Goal: Entertainment & Leisure: Consume media (video, audio)

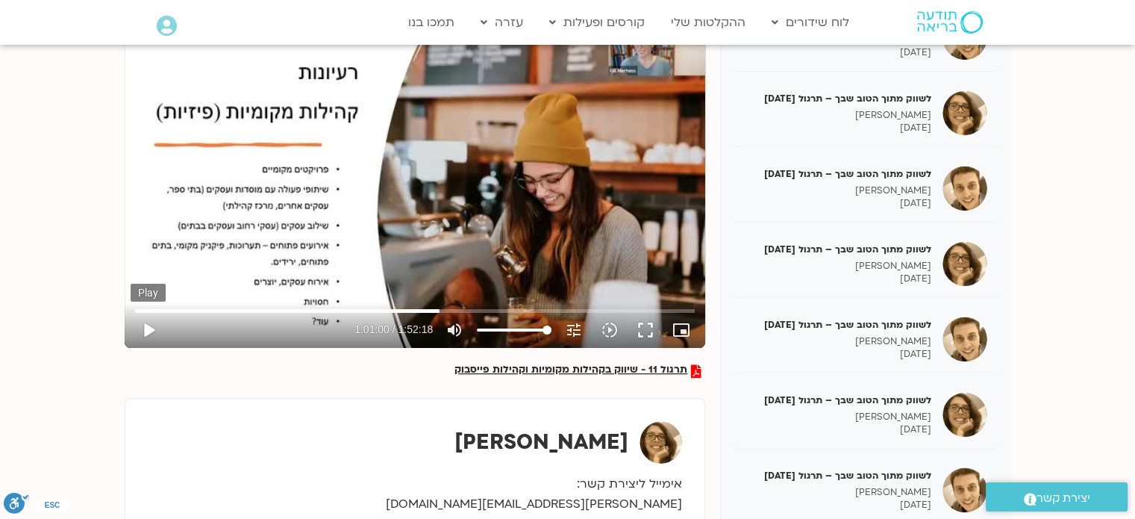
click at [144, 329] on button "play_arrow" at bounding box center [149, 330] width 36 height 36
click at [160, 328] on button "pause" at bounding box center [149, 330] width 36 height 36
click at [146, 322] on button "play_arrow" at bounding box center [149, 330] width 36 height 36
type input "3668.052867"
click at [645, 334] on button "fullscreen" at bounding box center [646, 330] width 36 height 36
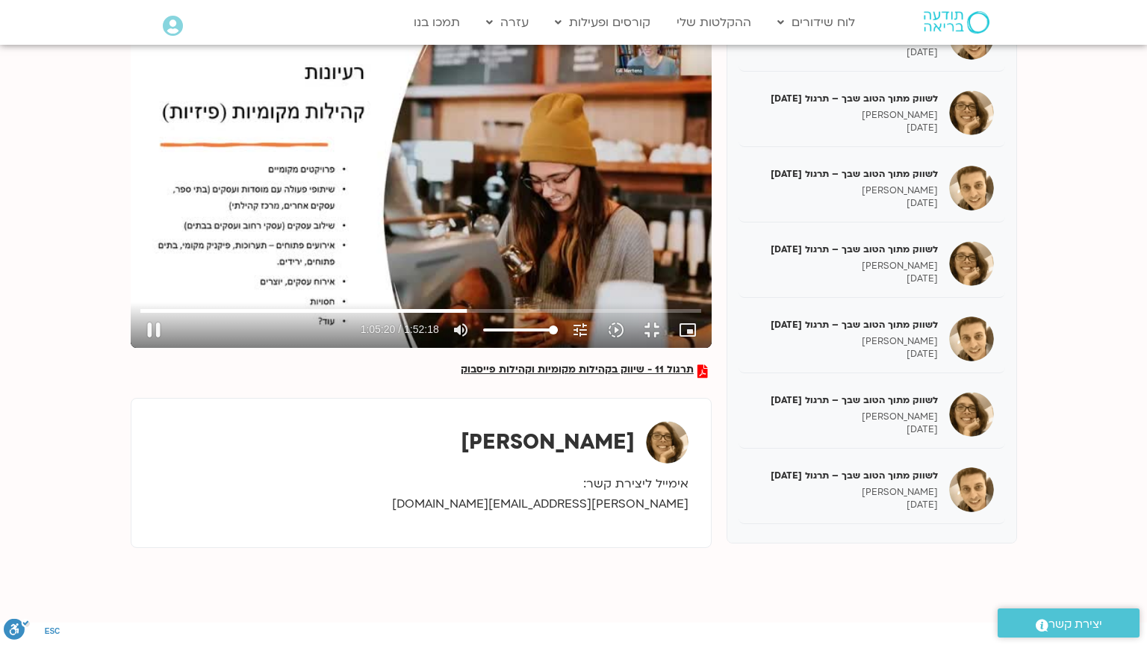
type input "3920.870802"
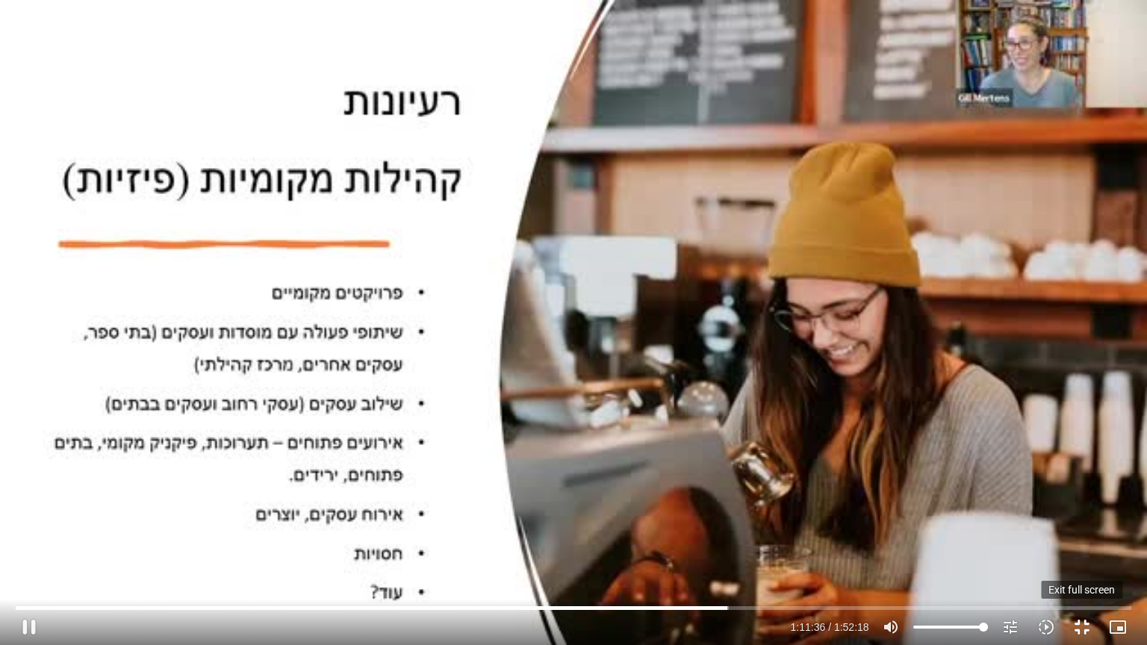
click at [1078, 518] on button "fullscreen_exit" at bounding box center [1082, 627] width 36 height 36
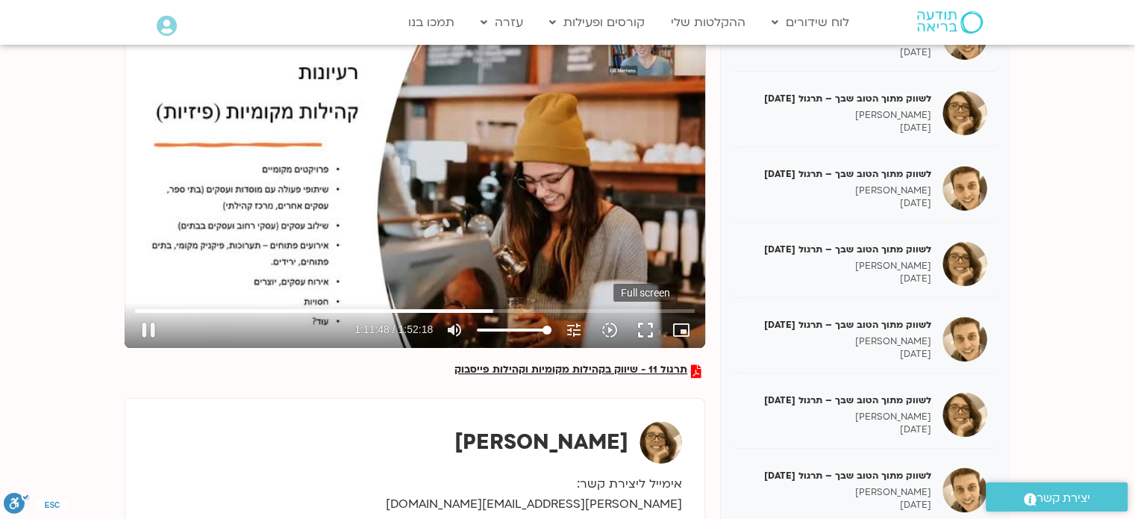
click at [650, 328] on button "fullscreen" at bounding box center [646, 330] width 36 height 36
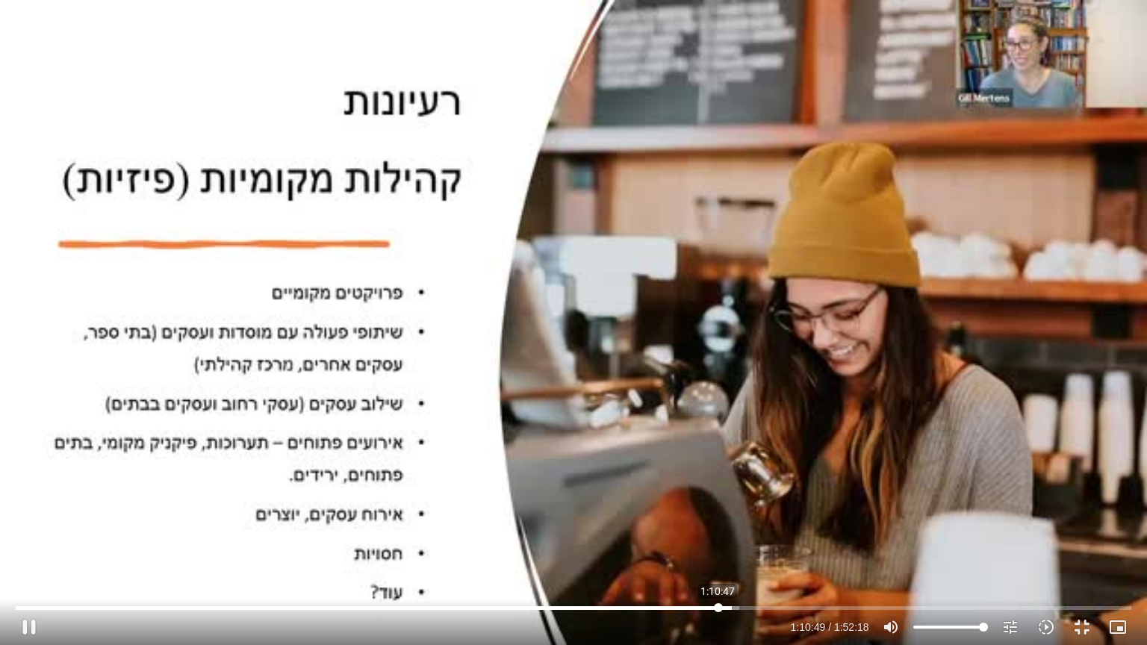
click at [717, 518] on input "Seek" at bounding box center [573, 607] width 1114 height 9
click at [32, 518] on button "pause" at bounding box center [29, 627] width 36 height 36
click at [26, 518] on button "play_arrow" at bounding box center [29, 627] width 36 height 36
click at [791, 518] on input "Seek" at bounding box center [573, 607] width 1114 height 9
click at [806, 518] on input "Seek" at bounding box center [573, 607] width 1114 height 9
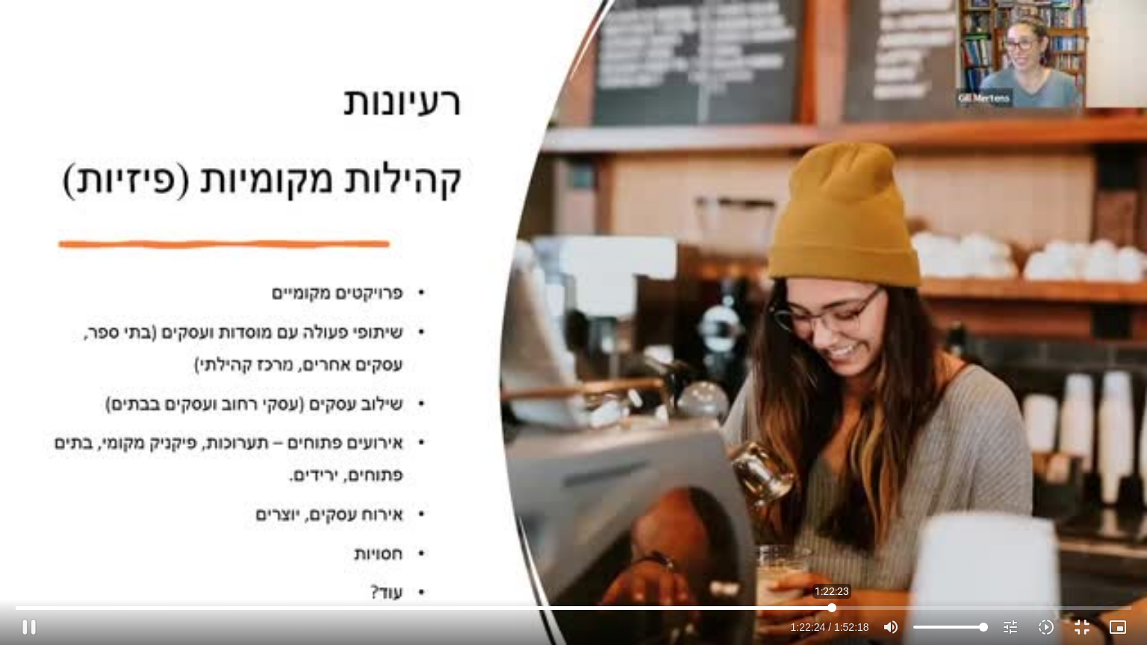
click at [832, 518] on input "Seek" at bounding box center [573, 607] width 1114 height 9
click at [851, 518] on input "Seek" at bounding box center [573, 607] width 1114 height 9
click at [863, 518] on input "Seek" at bounding box center [573, 607] width 1114 height 9
click at [876, 518] on input "Seek" at bounding box center [573, 607] width 1114 height 9
click at [1066, 518] on input "Seek" at bounding box center [573, 607] width 1114 height 9
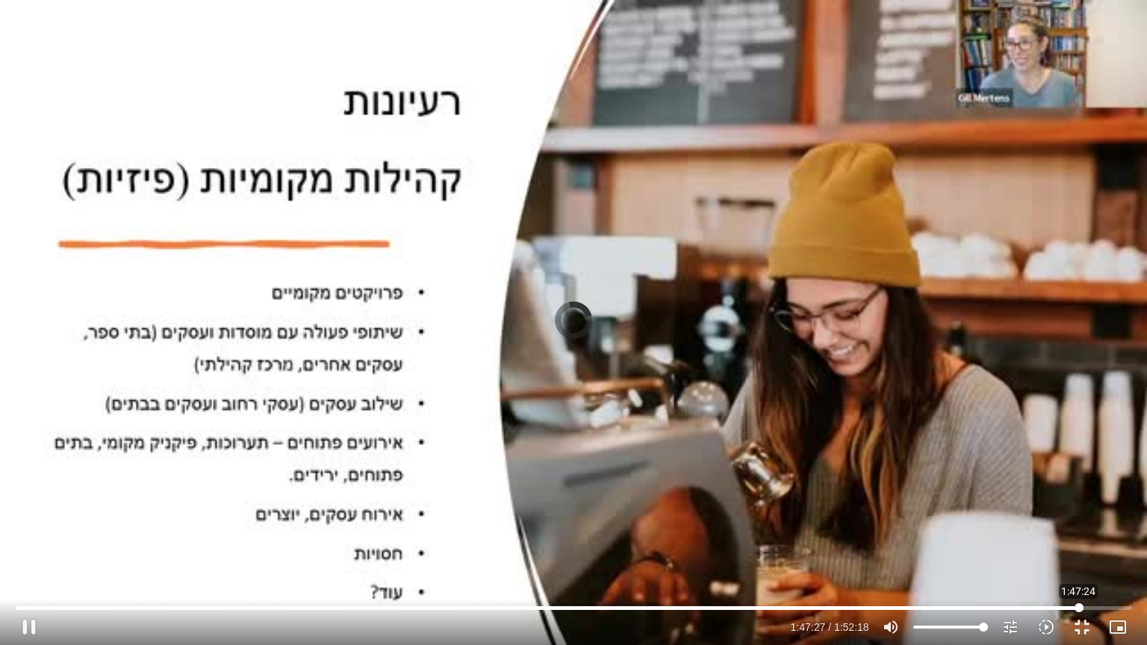
click at [1078, 518] on input "Seek" at bounding box center [573, 607] width 1114 height 9
click at [1091, 518] on input "Seek" at bounding box center [573, 607] width 1114 height 9
click at [1101, 518] on input "Seek" at bounding box center [573, 607] width 1114 height 9
click at [1097, 518] on input "Seek" at bounding box center [573, 607] width 1114 height 9
click at [1089, 518] on input "Seek" at bounding box center [573, 607] width 1114 height 9
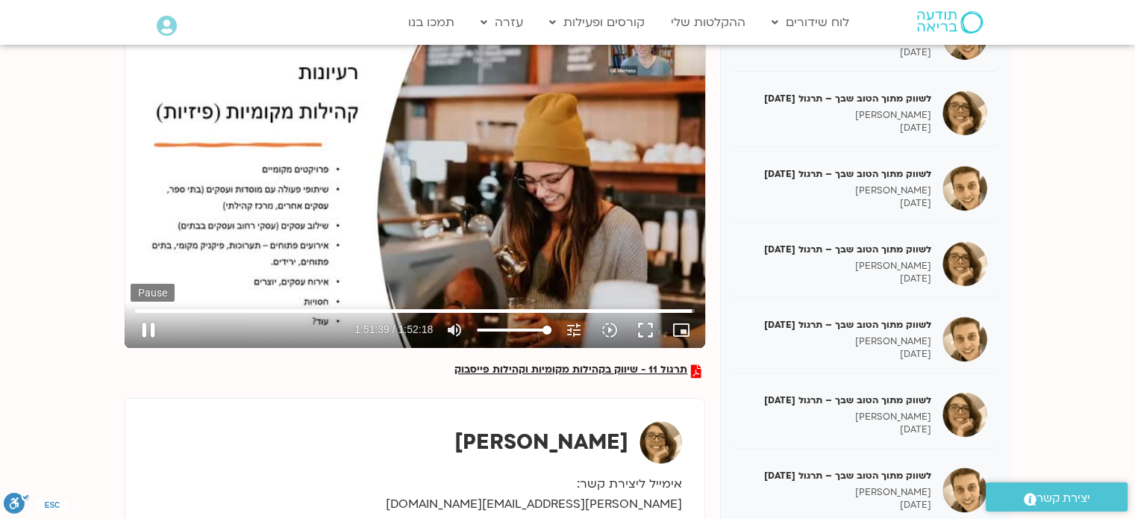
click at [148, 328] on button "pause" at bounding box center [149, 330] width 36 height 36
type input "6699.679514"
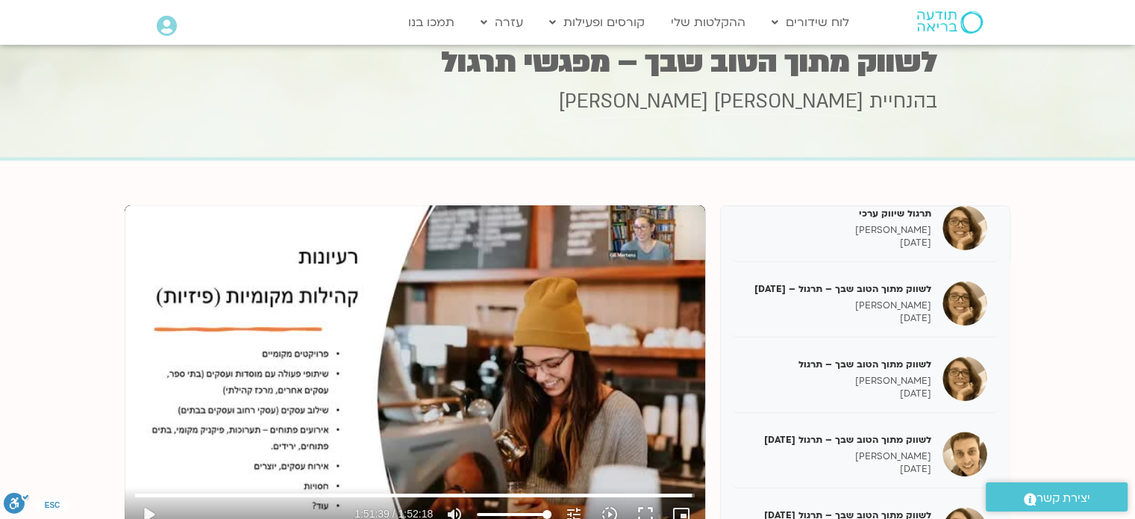
scroll to position [1811, 0]
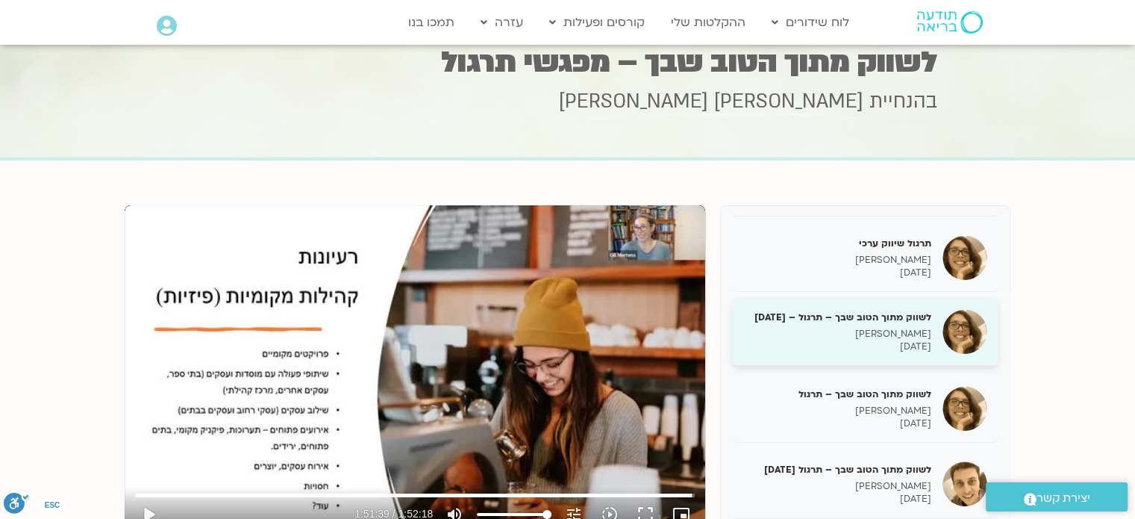
click at [917, 335] on div "לשווק מתוך הטוב שבך – תרגול – [DATE] גיל מרטנס [DATE]" at bounding box center [837, 332] width 188 height 43
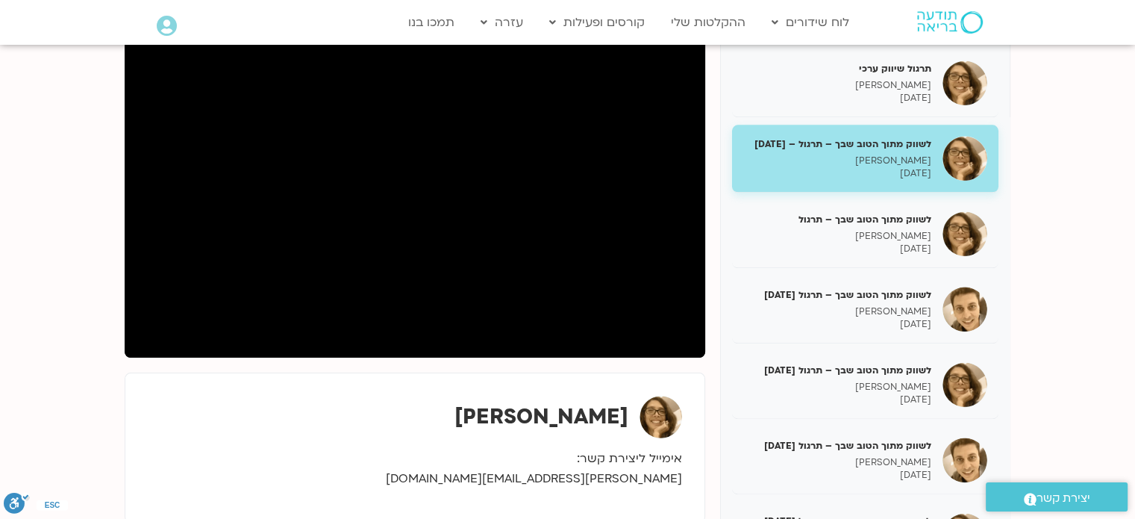
scroll to position [223, 0]
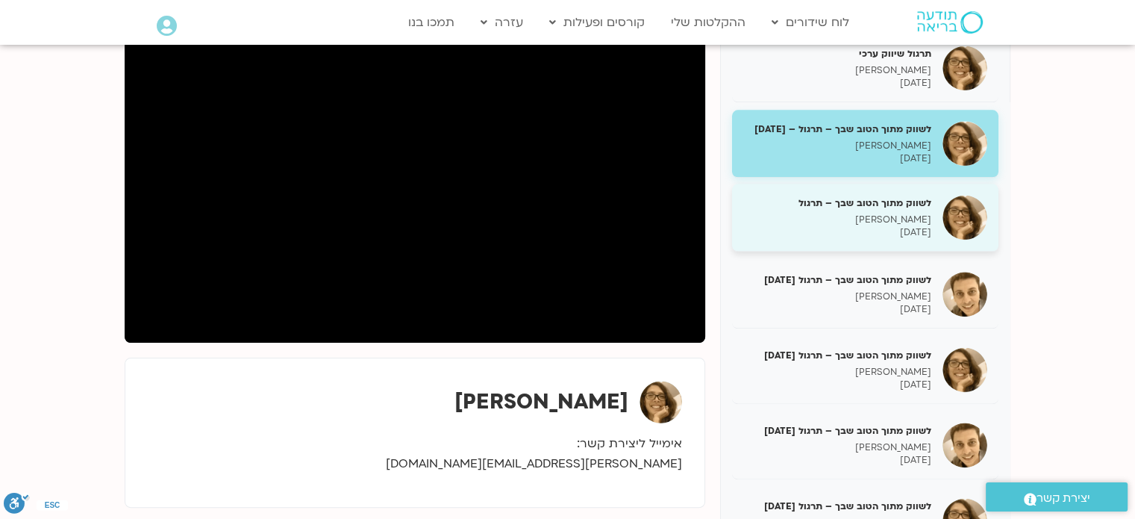
click at [926, 238] on p "[DATE]" at bounding box center [837, 232] width 188 height 13
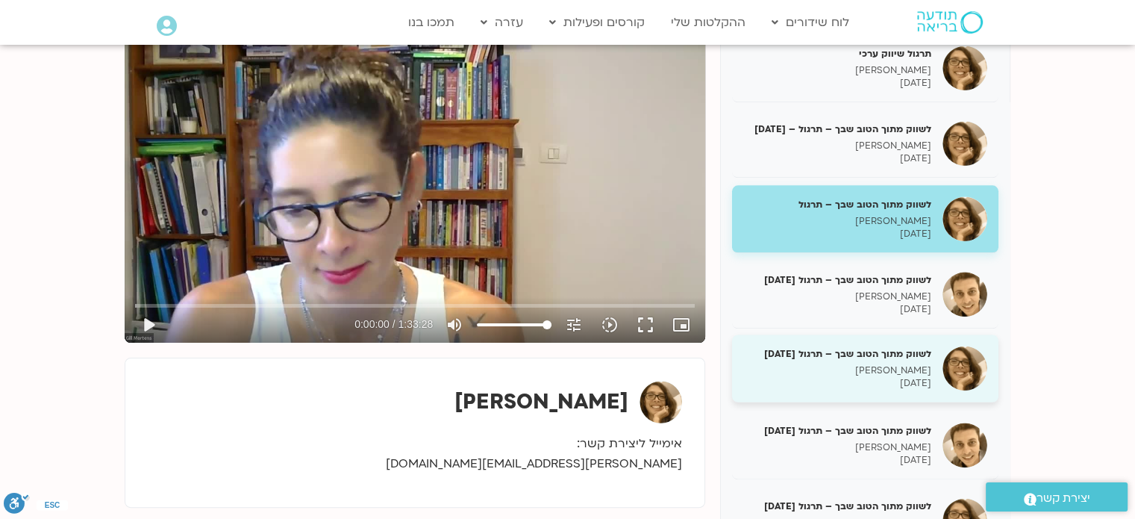
click at [905, 390] on p "[DATE]" at bounding box center [837, 383] width 188 height 13
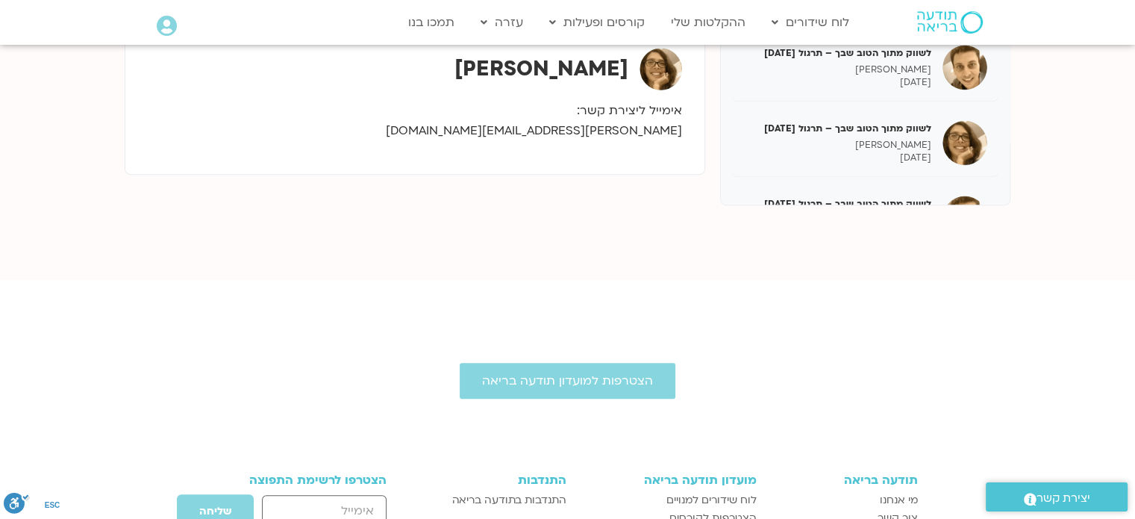
scroll to position [2080, 0]
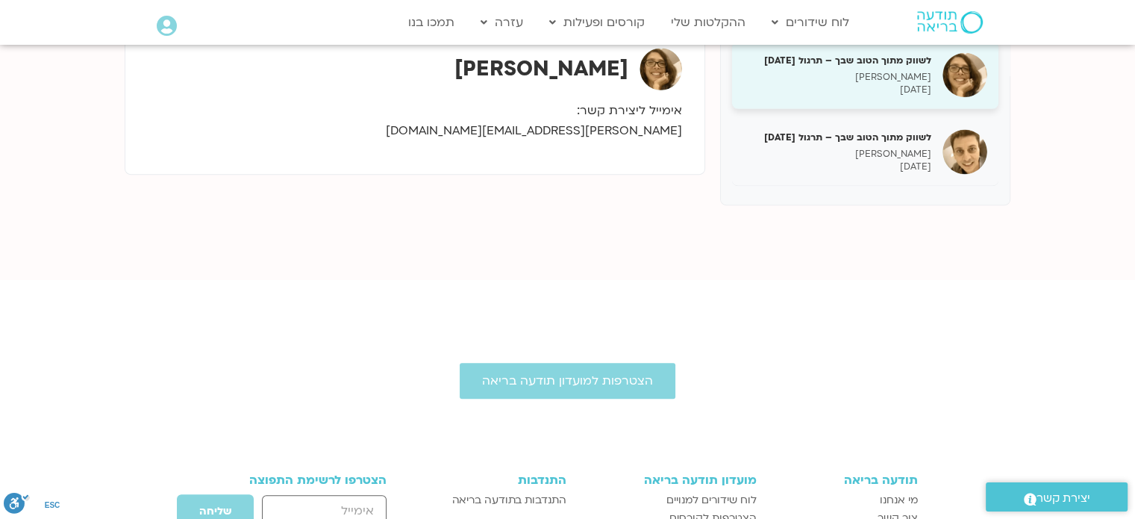
click at [918, 72] on p "[PERSON_NAME]" at bounding box center [837, 77] width 188 height 13
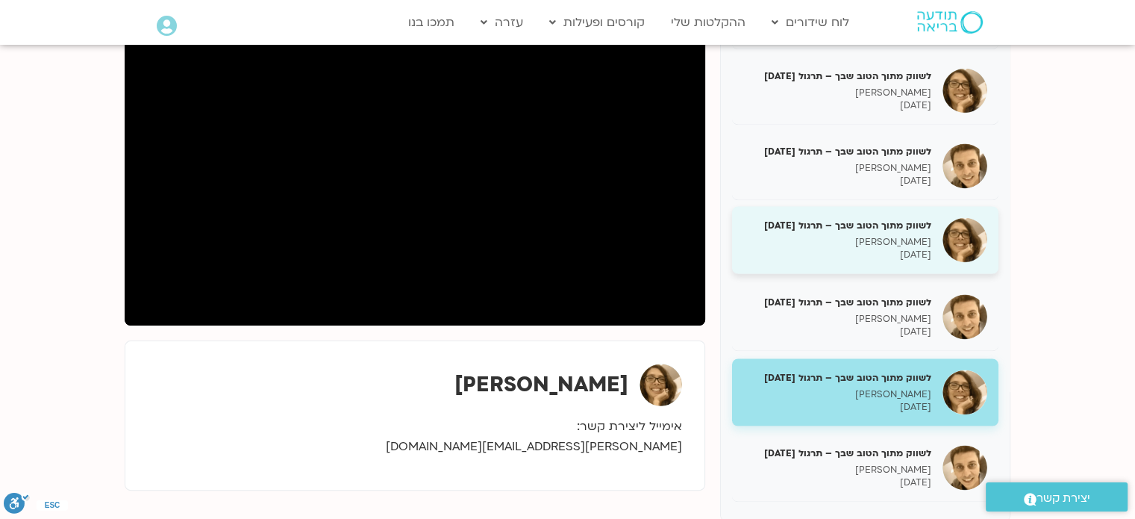
click at [877, 226] on h5 "לשווק מתוך הטוב שבך – תרגול [DATE]" at bounding box center [837, 225] width 188 height 13
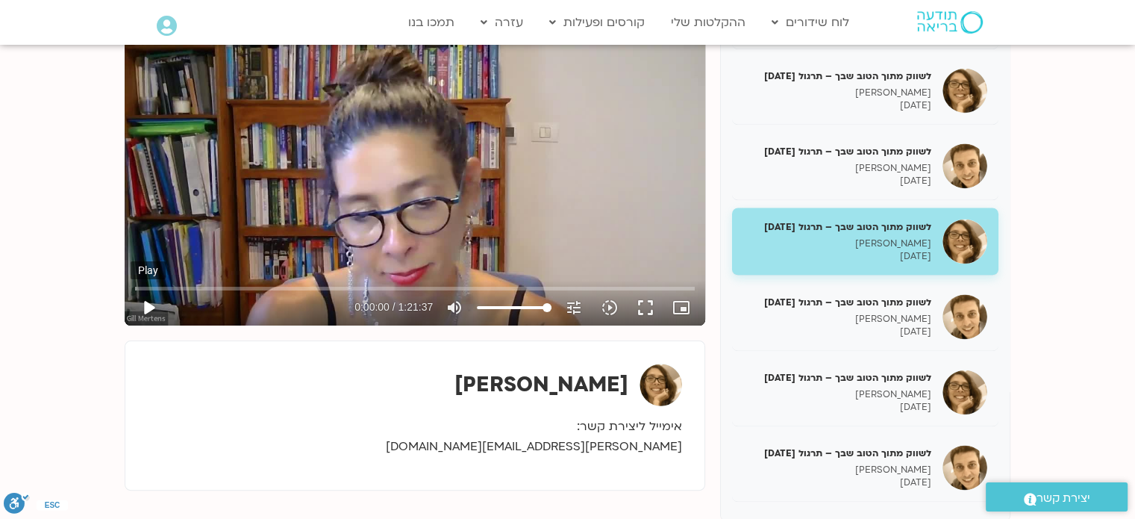
click at [148, 306] on button "play_arrow" at bounding box center [149, 308] width 36 height 36
click at [166, 284] on input "Seek" at bounding box center [415, 288] width 560 height 9
click at [219, 281] on div "Skip ad 11:32 pause 0:04:00 / 1:21:37 volume_up Mute tune Resolution Auto 720p …" at bounding box center [415, 301] width 569 height 49
click at [221, 290] on input "Seek" at bounding box center [415, 288] width 560 height 9
type input "727.750268"
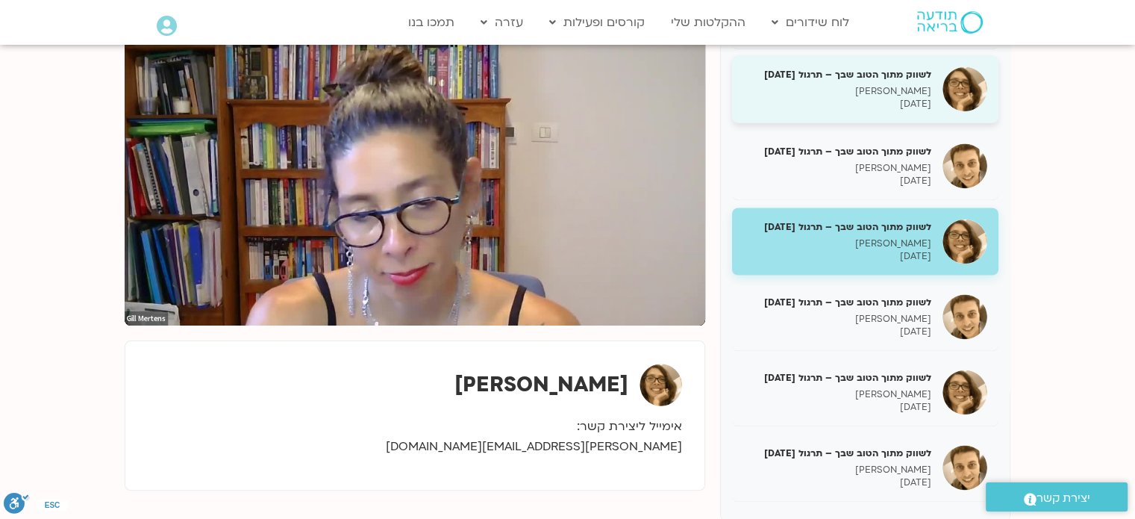
click at [896, 98] on p "[DATE]" at bounding box center [837, 104] width 188 height 13
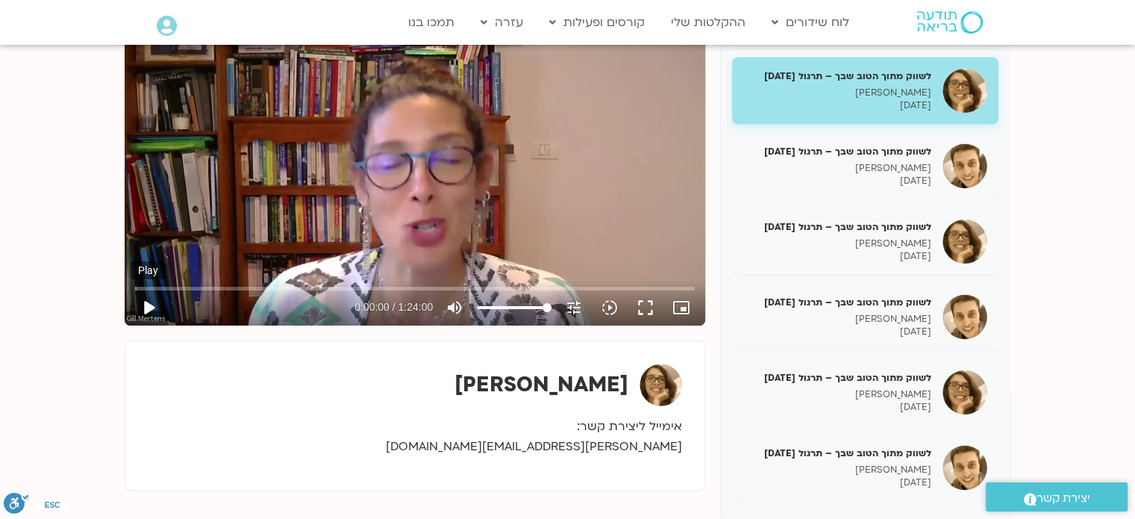
click at [145, 307] on button "play_arrow" at bounding box center [149, 308] width 36 height 36
click at [197, 284] on input "Seek" at bounding box center [415, 288] width 560 height 9
click at [318, 286] on input "Seek" at bounding box center [415, 288] width 560 height 9
click at [361, 287] on input "Seek" at bounding box center [415, 288] width 560 height 9
type input "2038.06747"
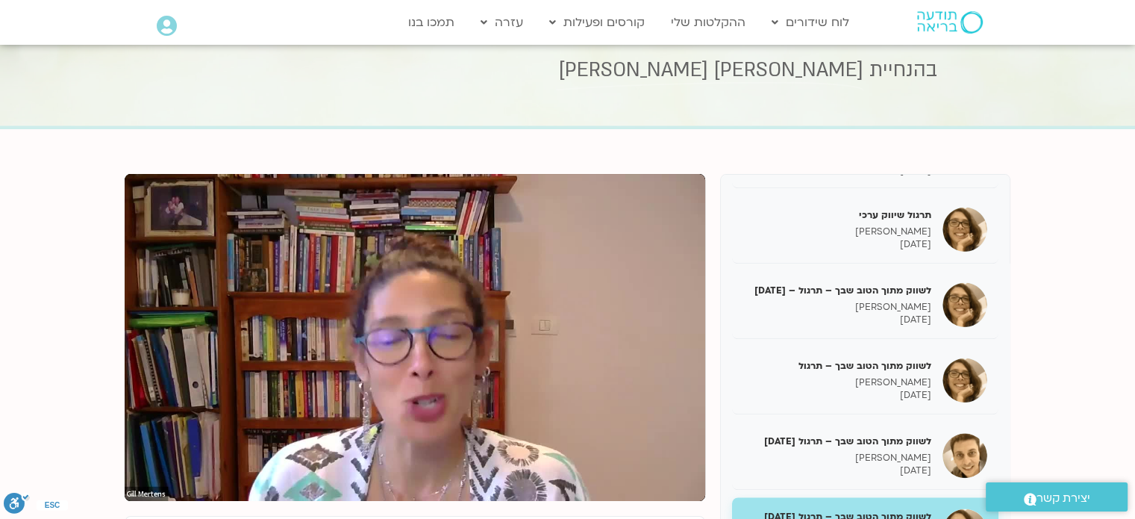
scroll to position [1781, 0]
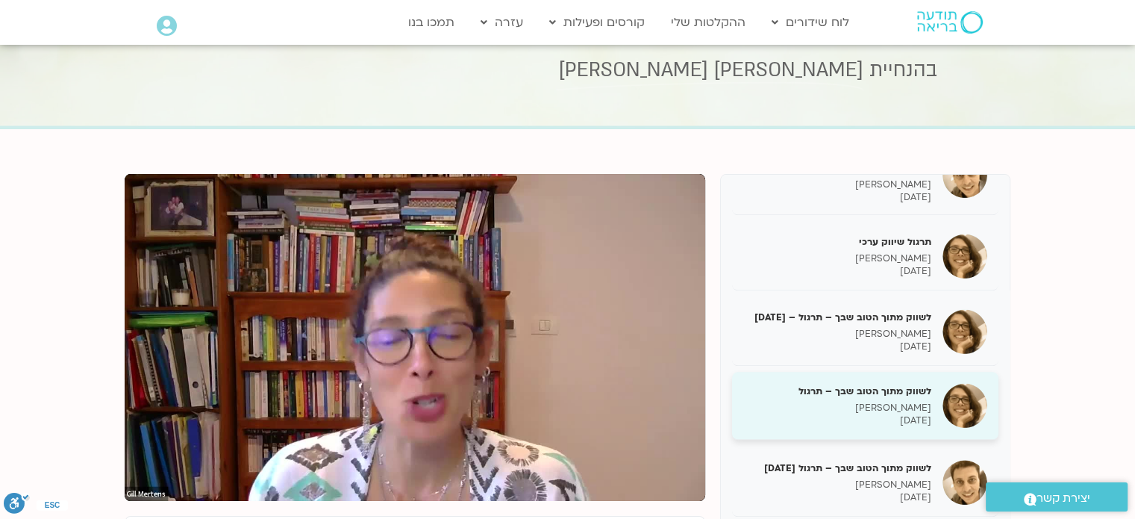
click at [909, 414] on p "[PERSON_NAME]" at bounding box center [837, 408] width 188 height 13
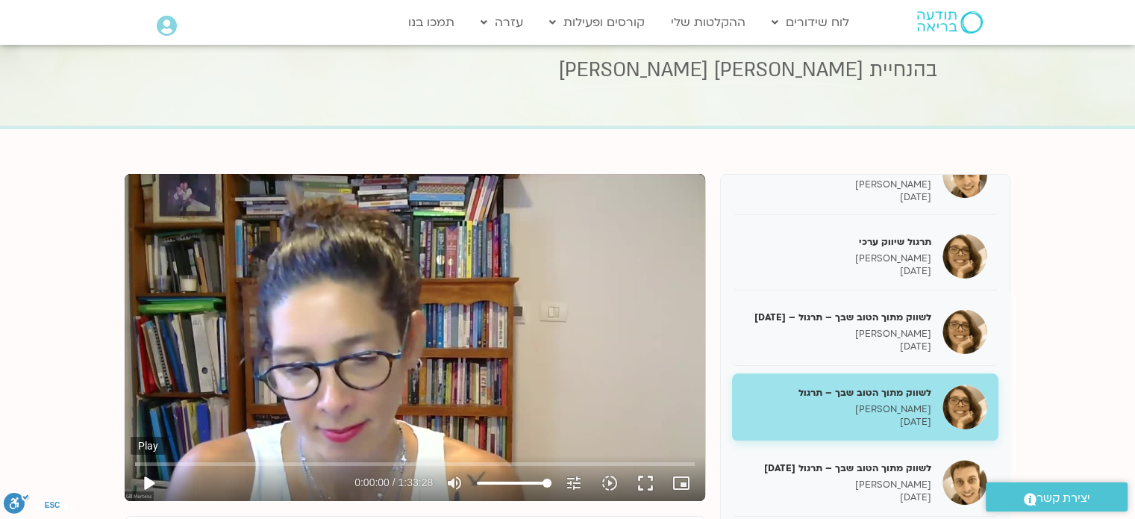
click at [148, 486] on button "play_arrow" at bounding box center [149, 483] width 36 height 36
click at [185, 459] on input "Seek" at bounding box center [415, 463] width 560 height 9
click at [231, 464] on input "Seek" at bounding box center [415, 463] width 560 height 9
click at [266, 461] on input "Seek" at bounding box center [415, 463] width 560 height 9
click at [316, 462] on input "Seek" at bounding box center [415, 463] width 560 height 9
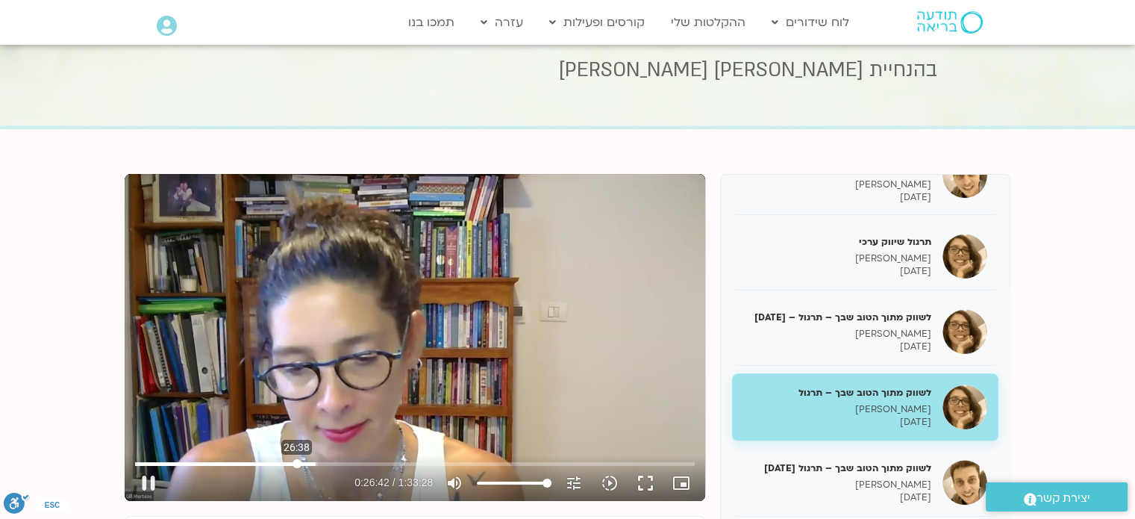
click at [296, 461] on input "Seek" at bounding box center [415, 463] width 560 height 9
click at [305, 461] on input "Seek" at bounding box center [415, 463] width 560 height 9
click at [314, 461] on input "Seek" at bounding box center [415, 463] width 560 height 9
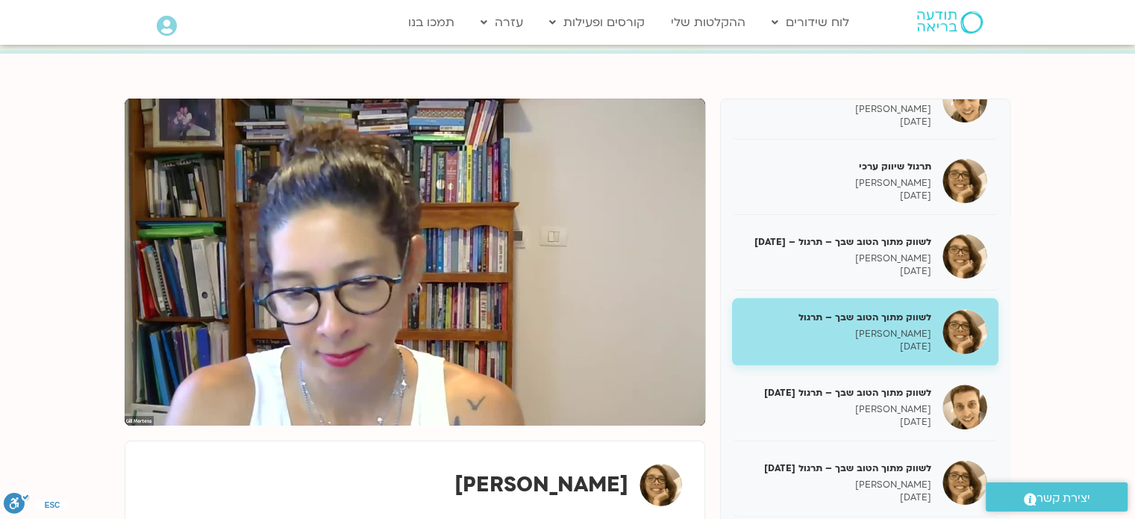
scroll to position [134, 0]
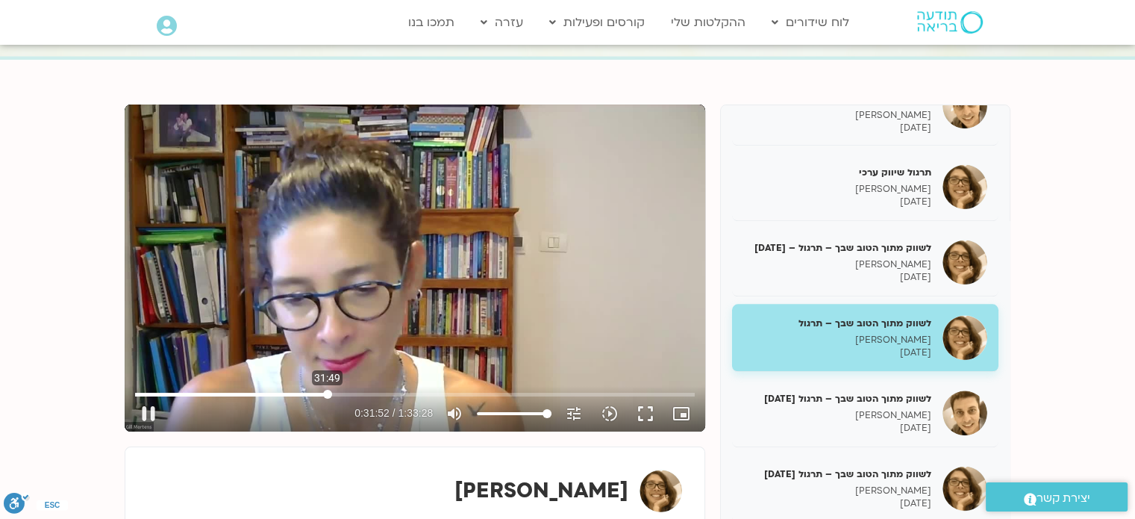
click at [327, 393] on input "Seek" at bounding box center [415, 394] width 560 height 9
click at [309, 392] on input "Seek" at bounding box center [415, 394] width 560 height 9
click at [611, 413] on icon "slow_motion_video" at bounding box center [610, 414] width 18 height 18
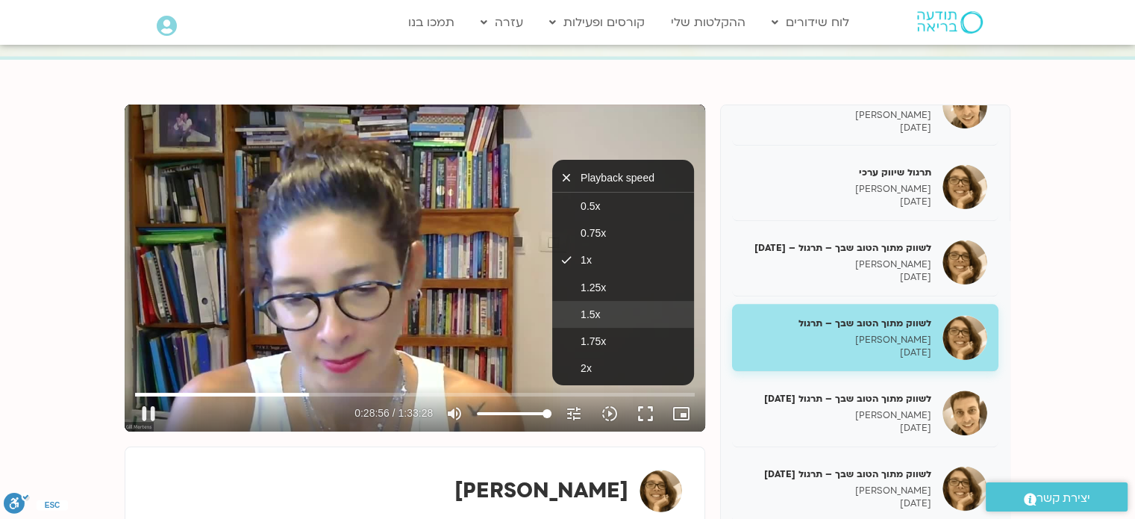
click at [611, 305] on button "1.5x" at bounding box center [623, 314] width 142 height 27
type input "1740.056195"
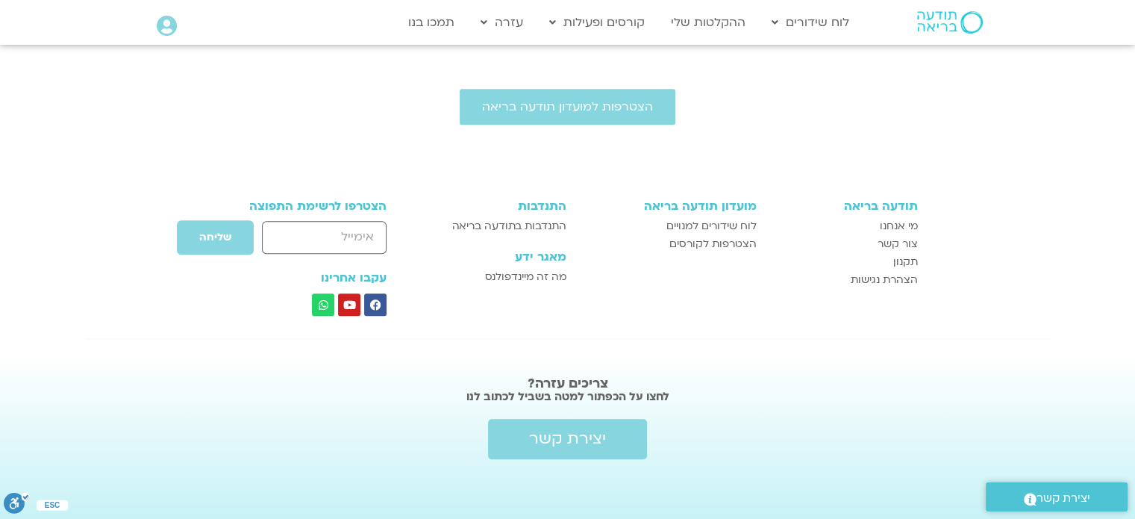
scroll to position [308, 0]
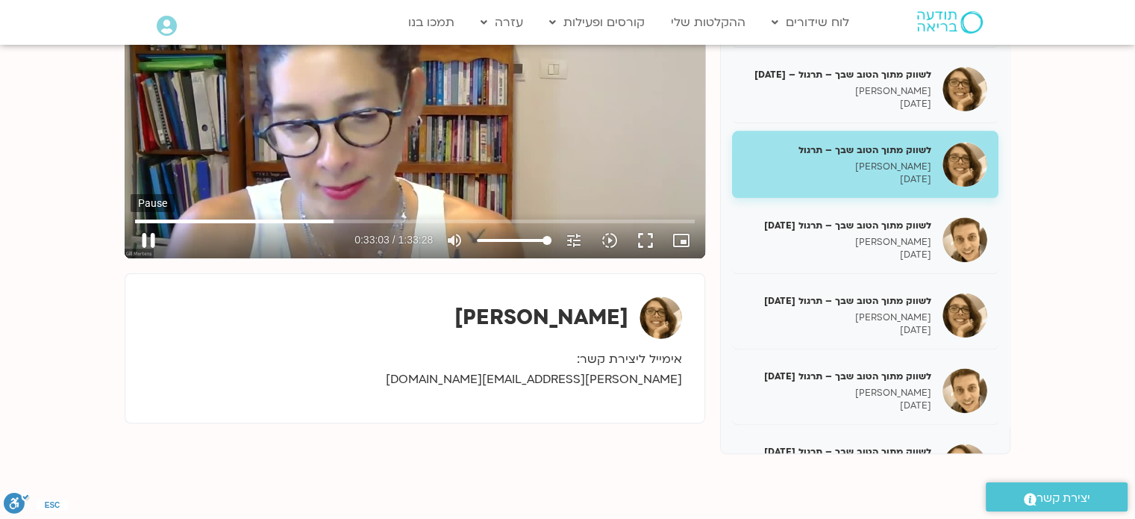
click at [149, 244] on button "pause" at bounding box center [149, 240] width 36 height 36
click at [325, 222] on input "Seek" at bounding box center [415, 220] width 560 height 9
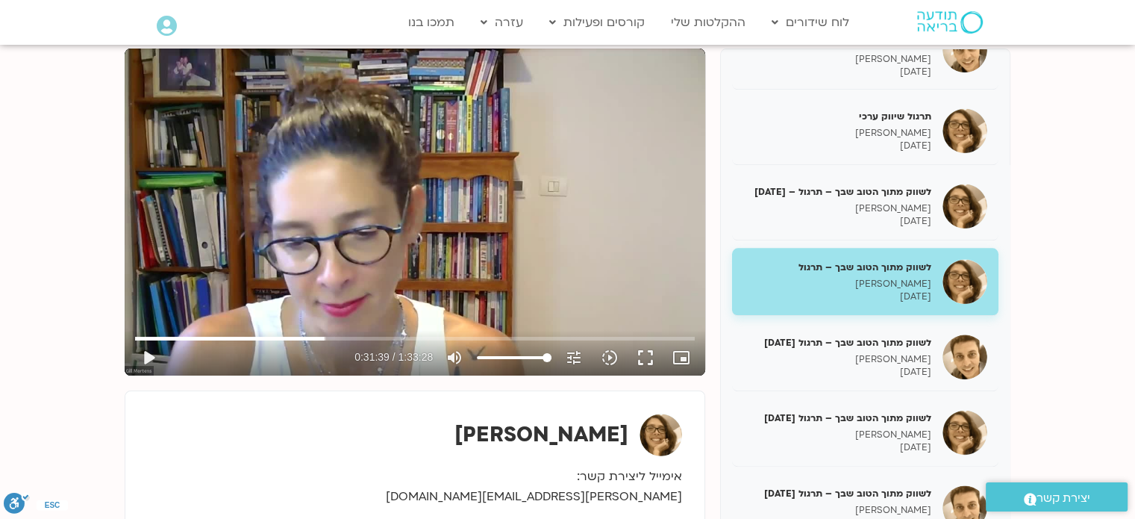
scroll to position [205, 0]
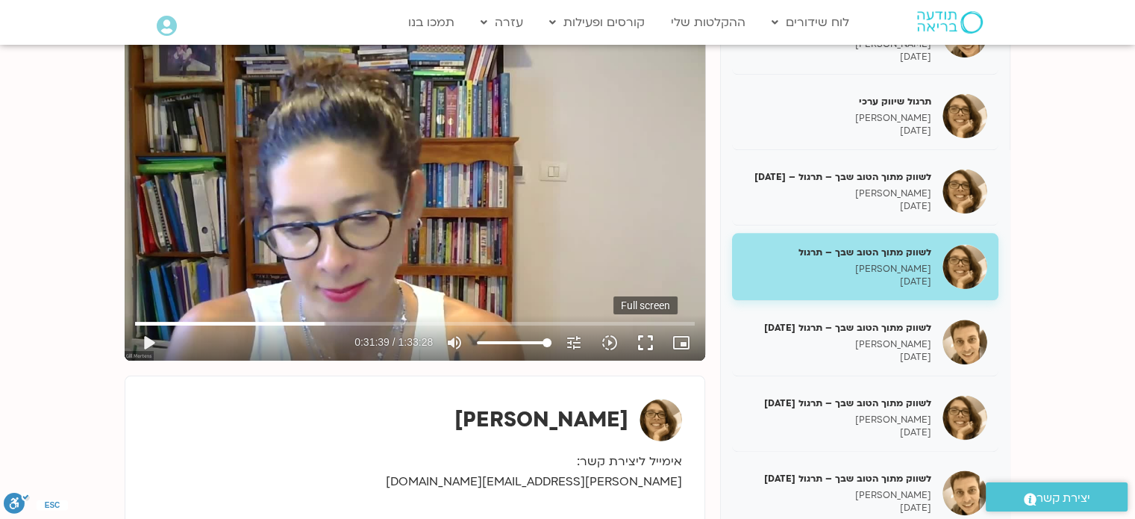
click at [645, 339] on button "fullscreen" at bounding box center [646, 343] width 36 height 36
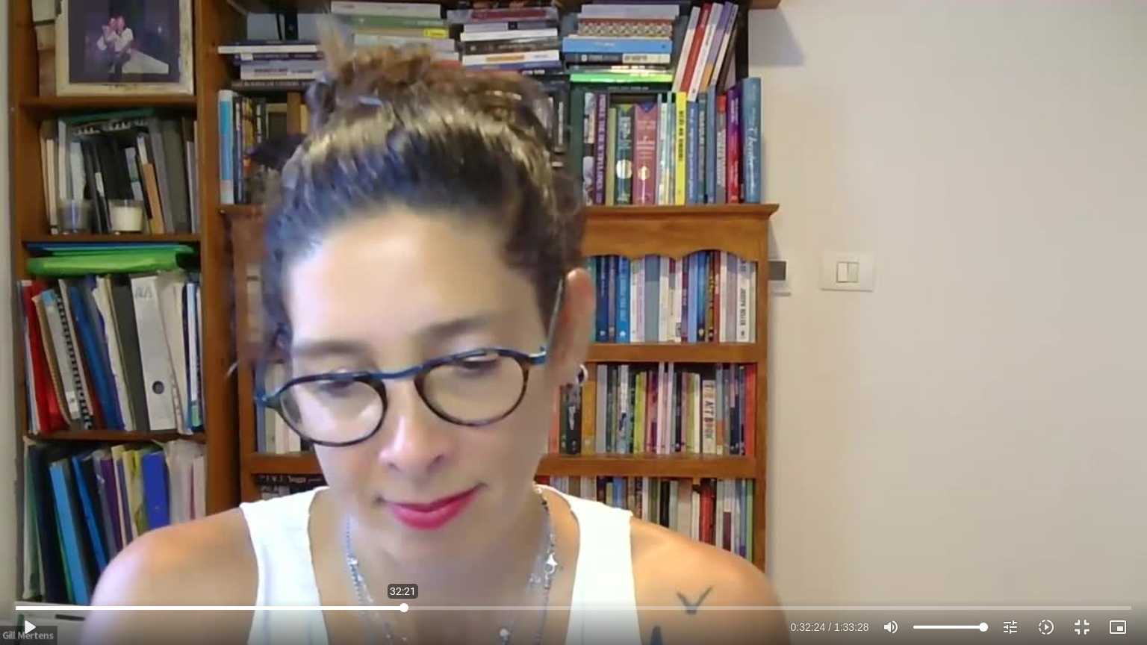
click at [403, 518] on input "Seek" at bounding box center [573, 607] width 1114 height 9
click at [34, 518] on button "play_arrow" at bounding box center [29, 627] width 36 height 36
click at [21, 518] on button "pause" at bounding box center [29, 627] width 36 height 36
click at [24, 518] on button "play_arrow" at bounding box center [29, 627] width 36 height 36
click at [27, 518] on button "pause" at bounding box center [29, 627] width 36 height 36
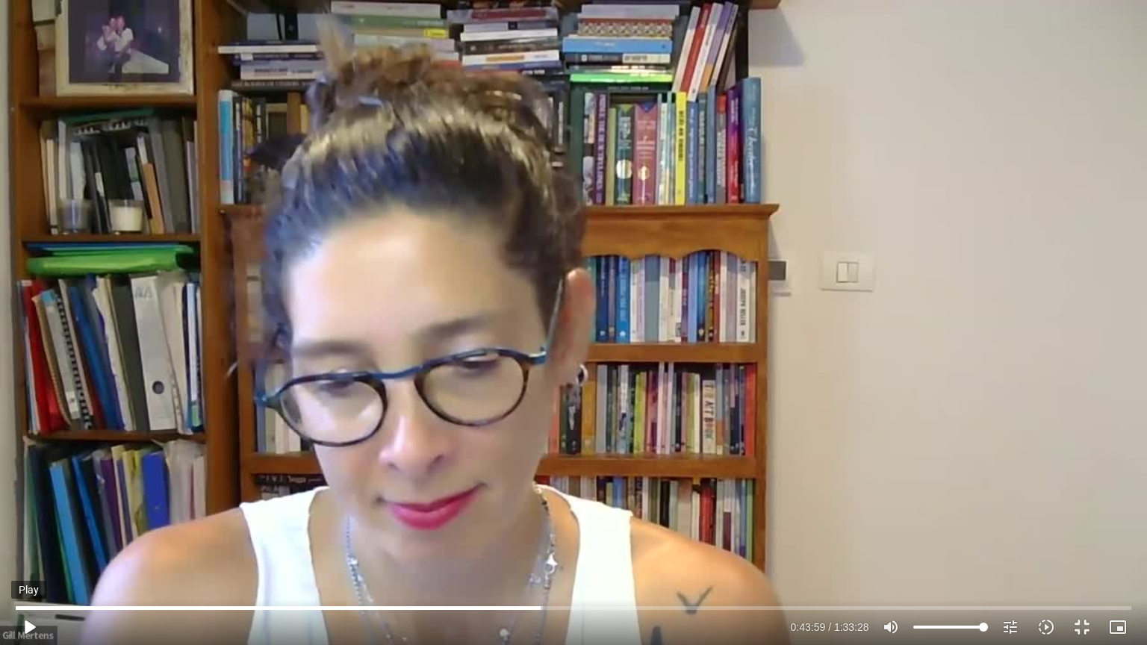
click at [30, 518] on button "play_arrow" at bounding box center [29, 627] width 36 height 36
click at [652, 518] on input "Seek" at bounding box center [573, 607] width 1114 height 9
click at [35, 518] on button "pause" at bounding box center [29, 627] width 36 height 36
click at [688, 518] on input "Seek" at bounding box center [573, 607] width 1114 height 9
click at [713, 518] on input "Seek" at bounding box center [573, 607] width 1114 height 9
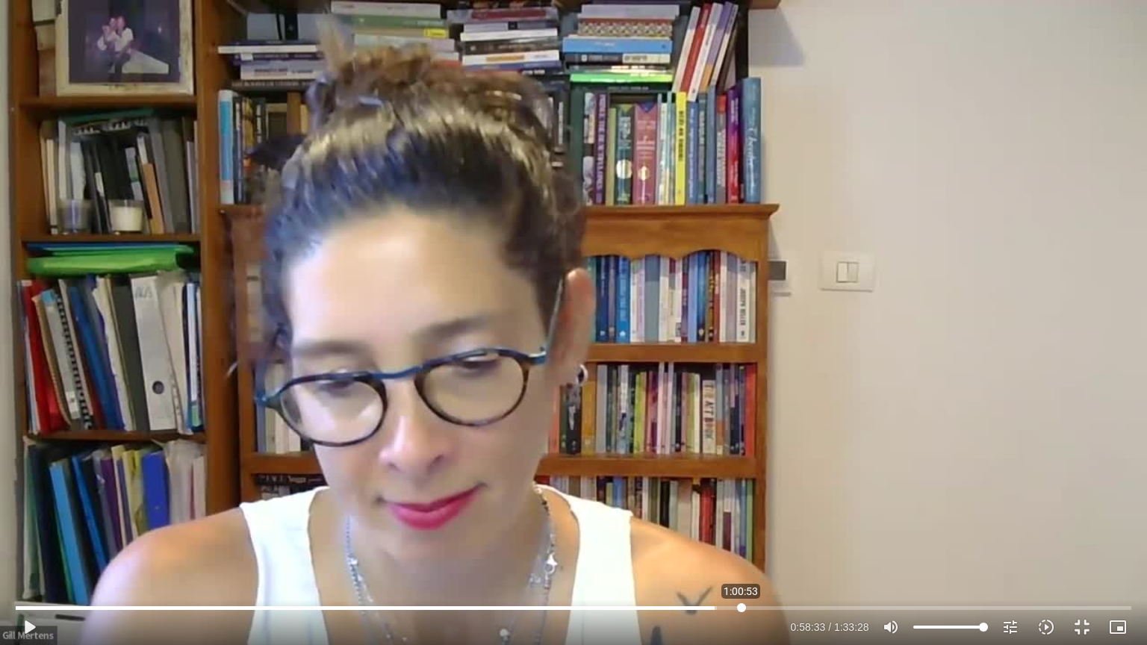
click at [740, 518] on input "Seek" at bounding box center [573, 607] width 1114 height 9
click at [793, 518] on input "Seek" at bounding box center [573, 607] width 1114 height 9
click at [34, 518] on button "play_arrow" at bounding box center [29, 627] width 36 height 36
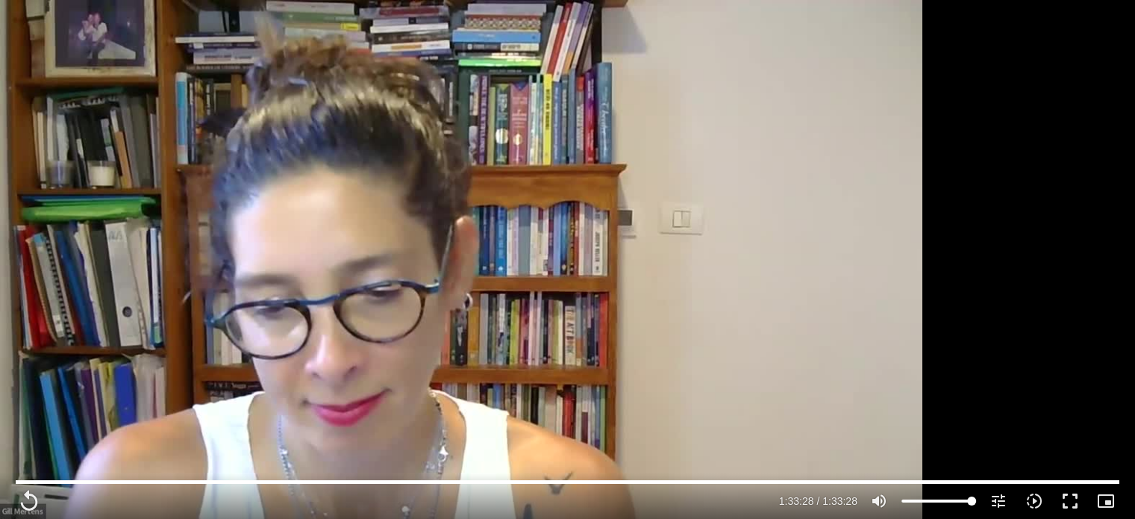
type input "5608.92"
